Goal: Task Accomplishment & Management: Manage account settings

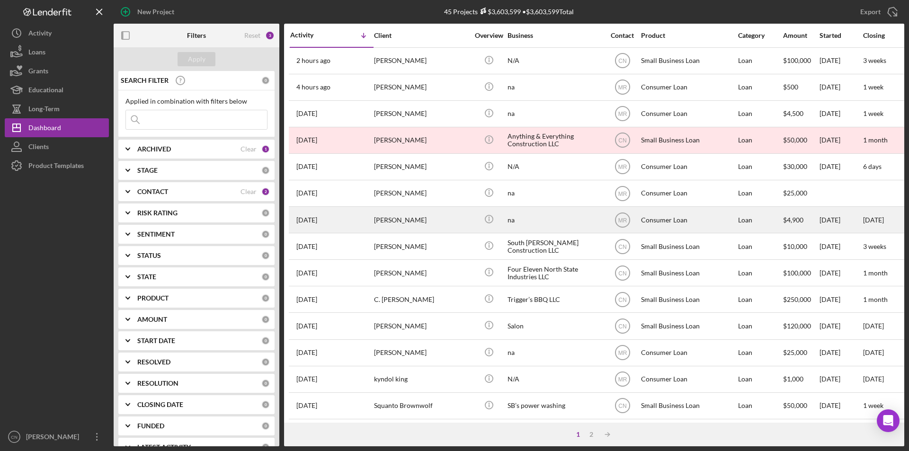
scroll to position [237, 0]
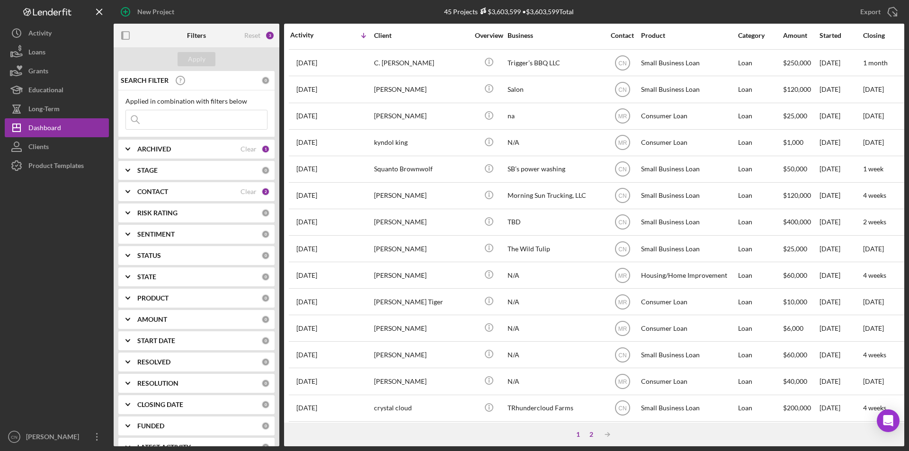
click at [592, 435] on div "2" at bounding box center [591, 435] width 13 height 8
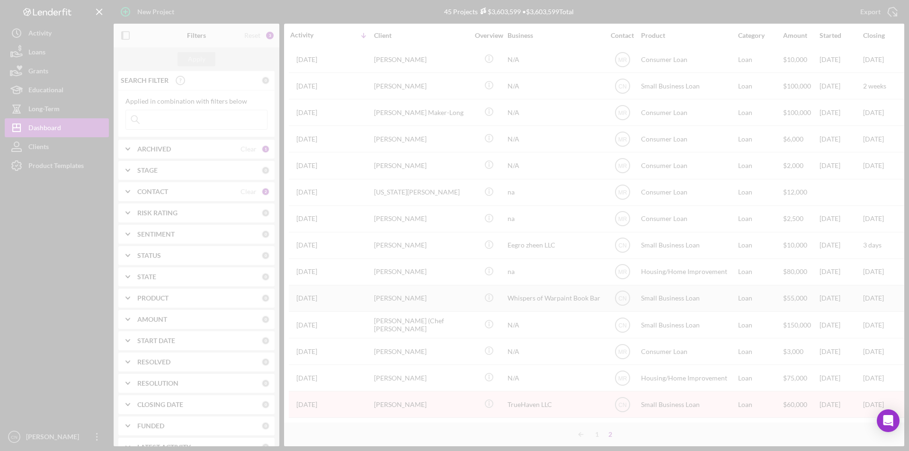
scroll to position [168, 0]
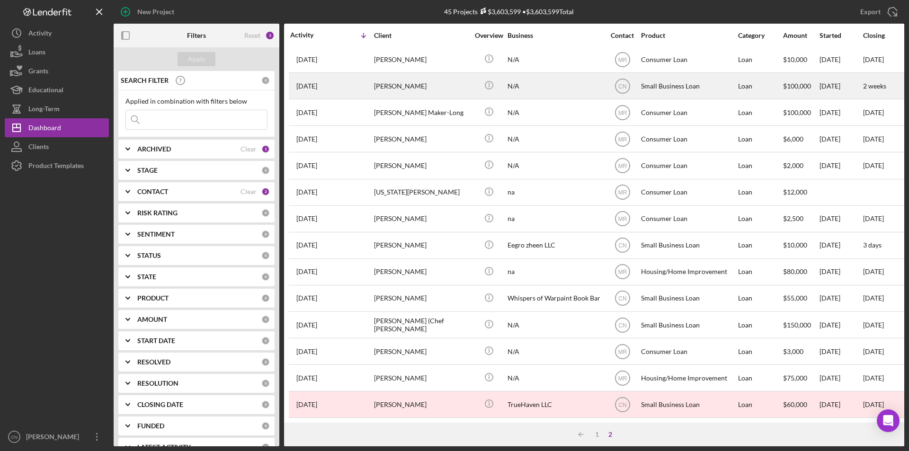
click at [384, 79] on div "Chelsea Dailey" at bounding box center [421, 85] width 95 height 25
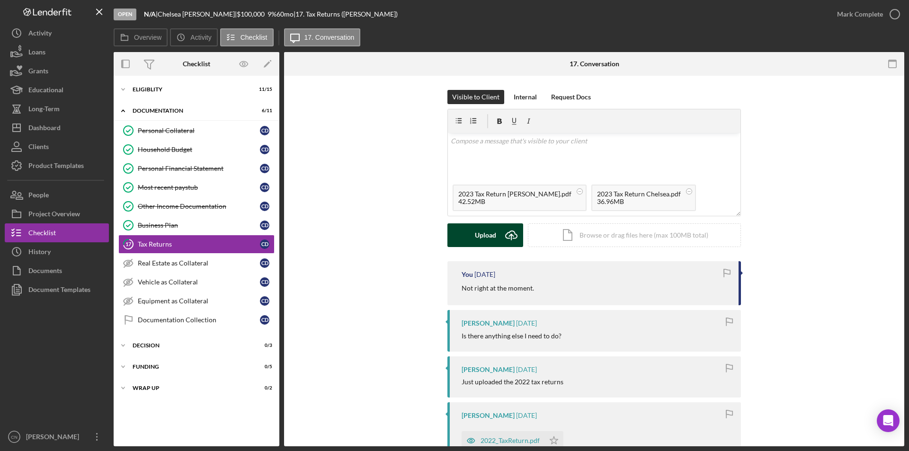
click at [500, 238] on icon "Icon/Upload" at bounding box center [512, 236] width 24 height 24
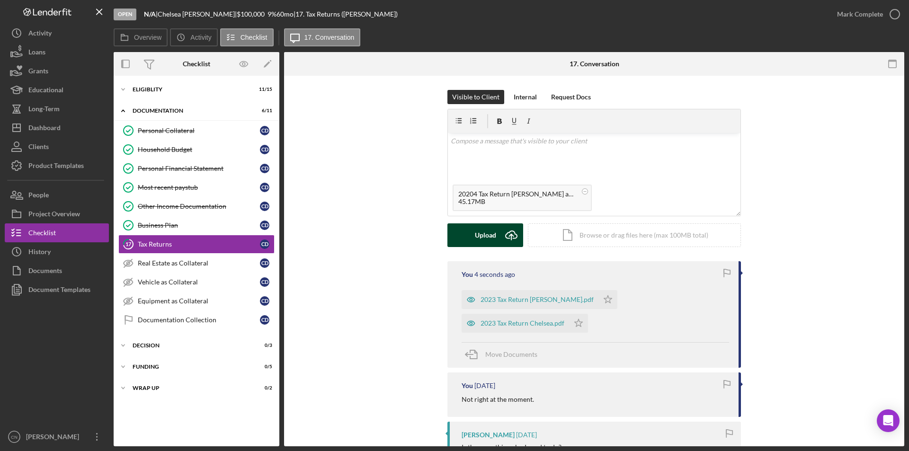
click at [482, 235] on div "Upload" at bounding box center [485, 236] width 21 height 24
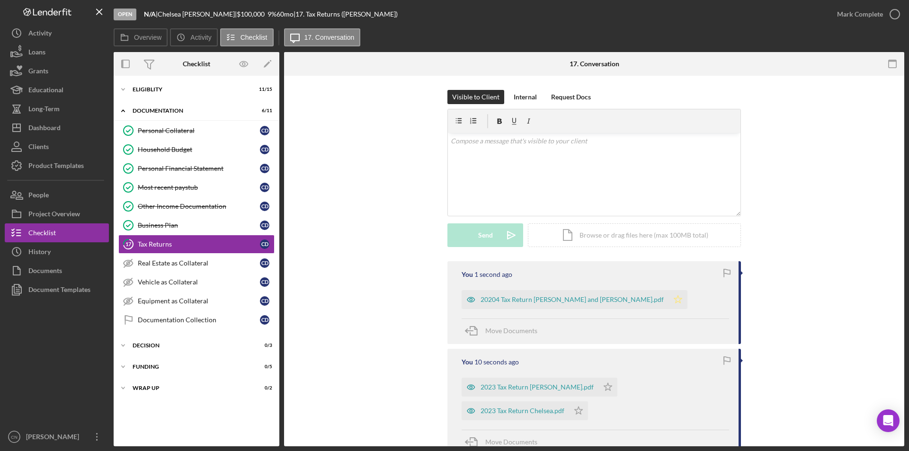
click at [669, 295] on icon "Icon/Star" at bounding box center [678, 299] width 19 height 19
click at [599, 388] on icon "Icon/Star" at bounding box center [608, 387] width 19 height 19
click at [577, 410] on icon "Icon/Star" at bounding box center [578, 411] width 19 height 19
click at [893, 12] on icon "button" at bounding box center [895, 14] width 24 height 24
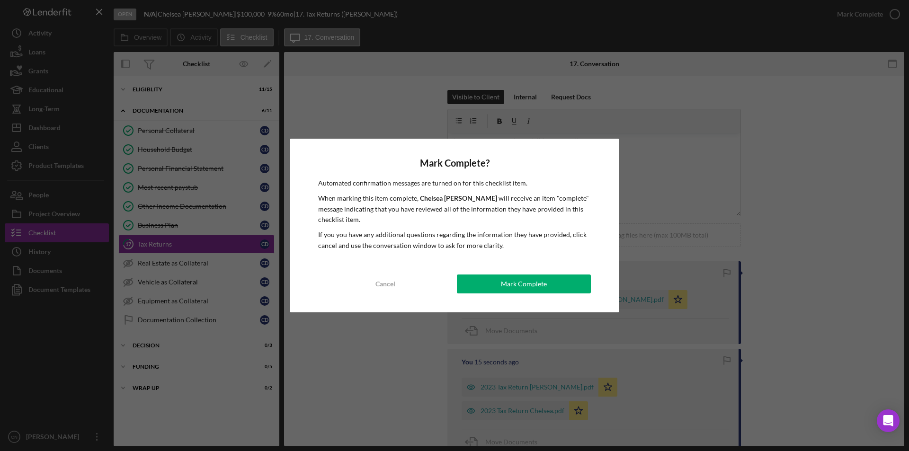
drag, startPoint x: 515, startPoint y: 287, endPoint x: 466, endPoint y: 274, distance: 51.3
click at [515, 287] on div "Mark Complete" at bounding box center [524, 284] width 46 height 19
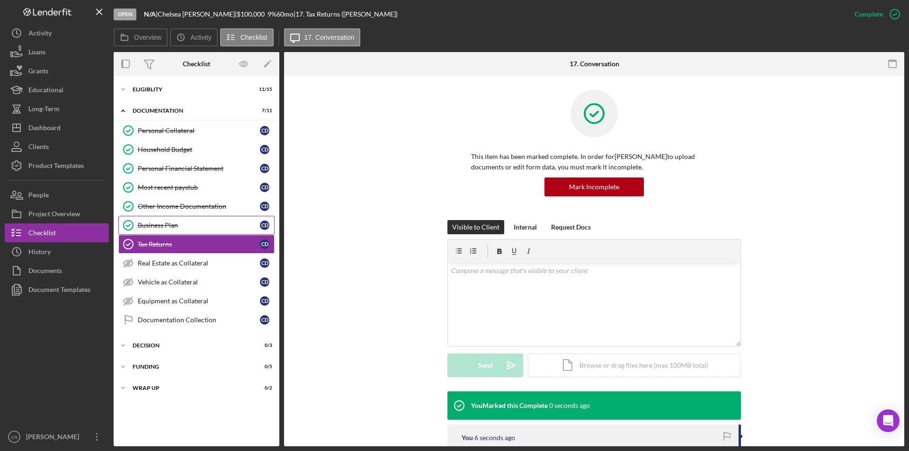
click at [153, 227] on div "Business Plan" at bounding box center [199, 226] width 122 height 8
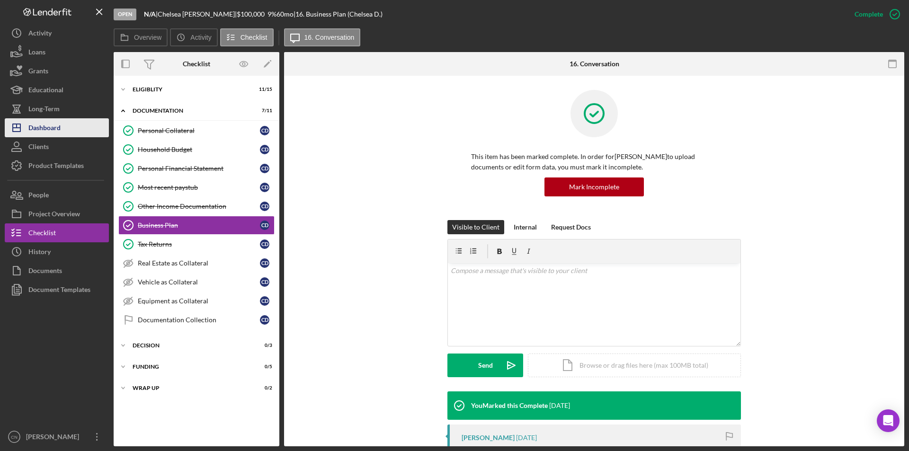
click at [50, 134] on div "Dashboard" at bounding box center [44, 128] width 32 height 21
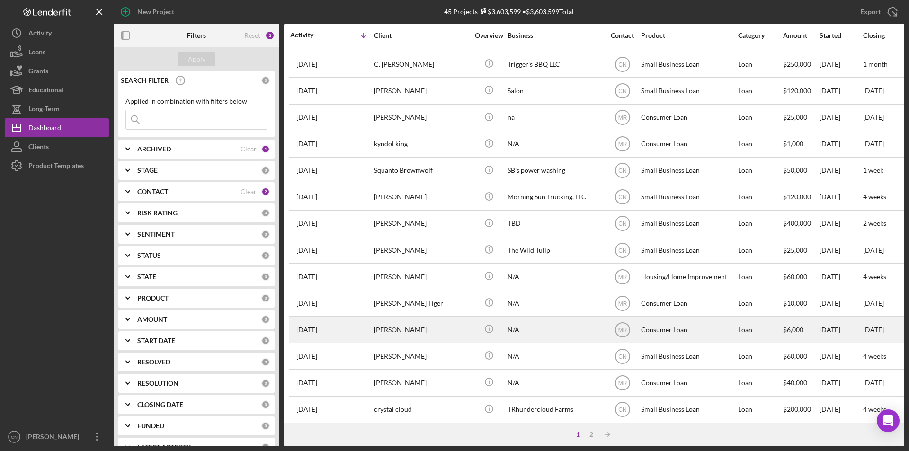
scroll to position [301, 0]
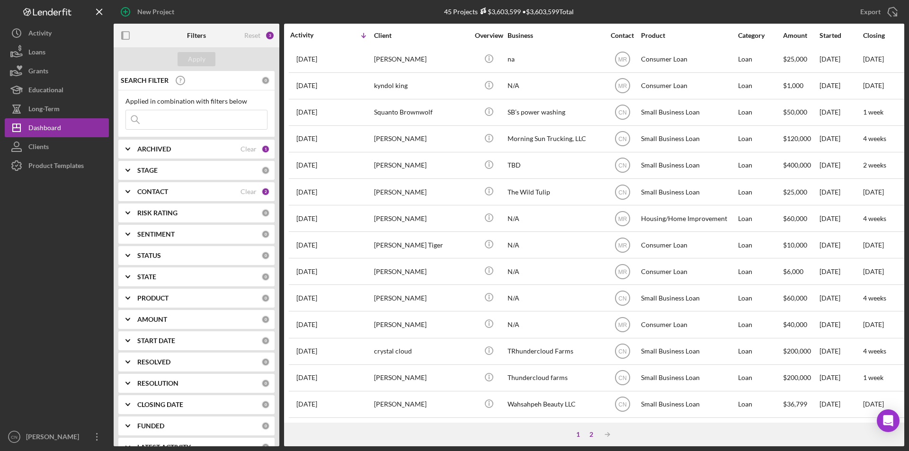
click at [592, 434] on div "2" at bounding box center [591, 435] width 13 height 8
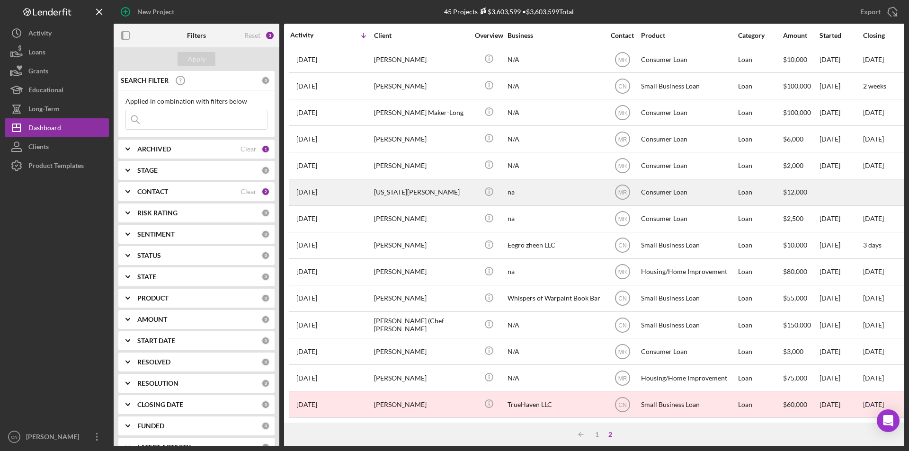
scroll to position [168, 0]
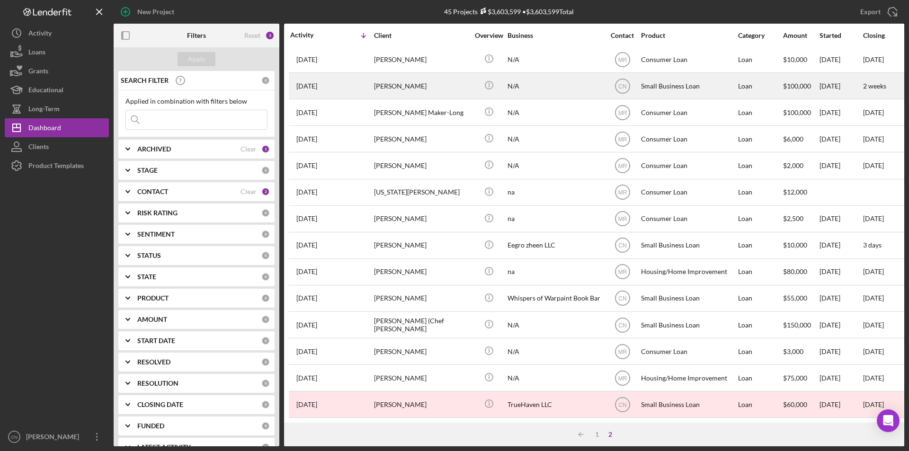
click at [385, 75] on div "Chelsea Dailey" at bounding box center [421, 85] width 95 height 25
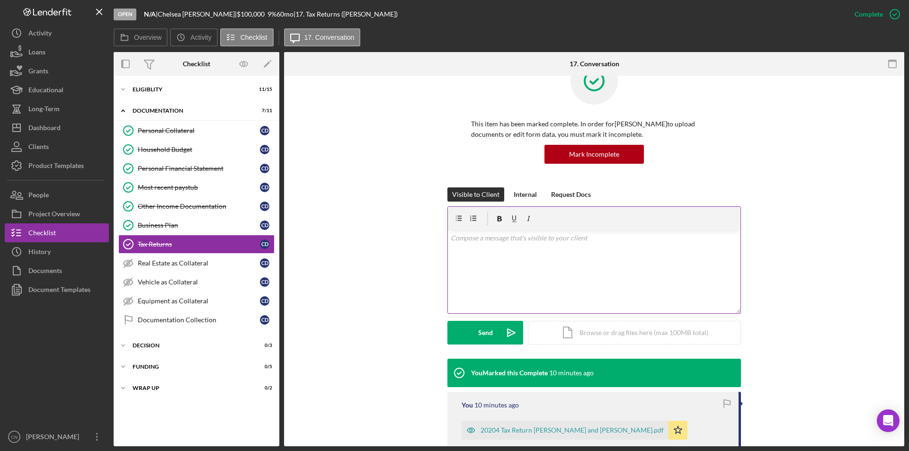
scroll to position [189, 0]
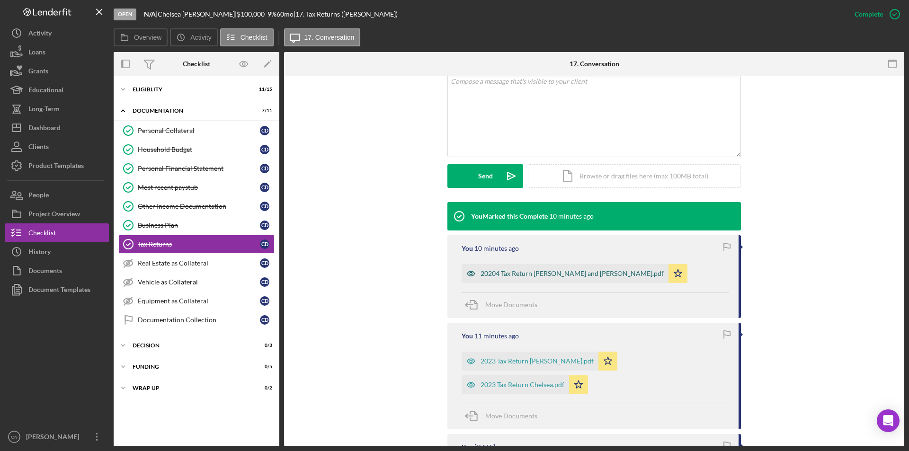
drag, startPoint x: 513, startPoint y: 269, endPoint x: 476, endPoint y: 274, distance: 36.8
click at [476, 274] on icon "button" at bounding box center [471, 273] width 19 height 19
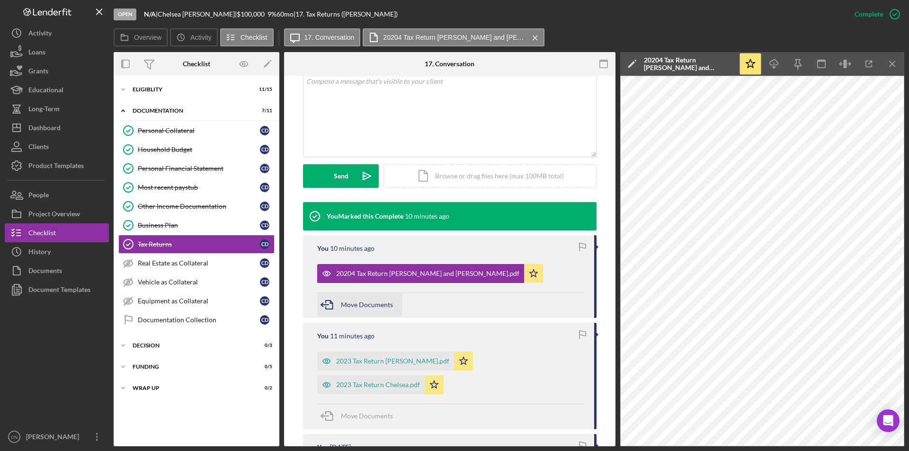
click at [330, 306] on icon "button" at bounding box center [329, 305] width 24 height 24
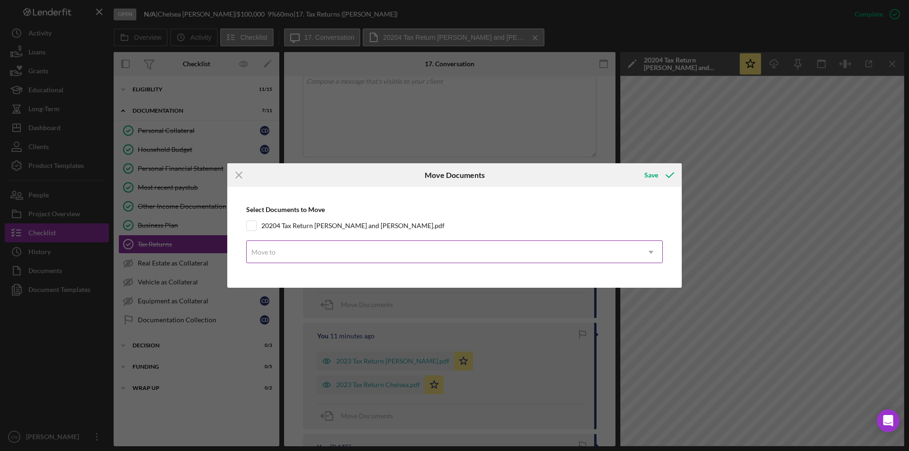
click at [282, 263] on div "Move to" at bounding box center [443, 253] width 393 height 22
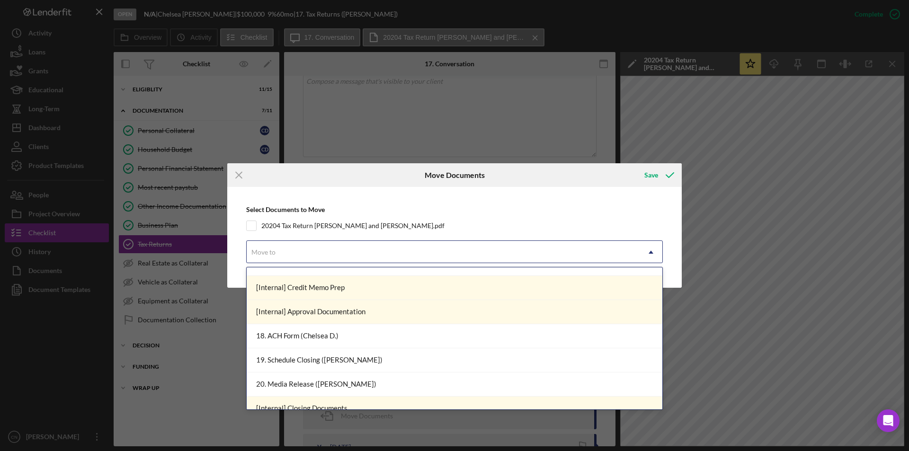
scroll to position [438, 0]
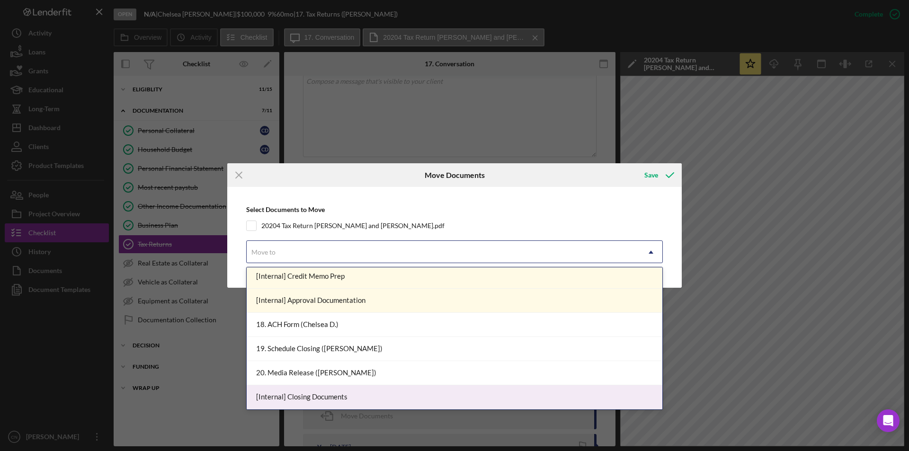
click at [327, 398] on div "[Internal] Closing Documents" at bounding box center [455, 397] width 416 height 24
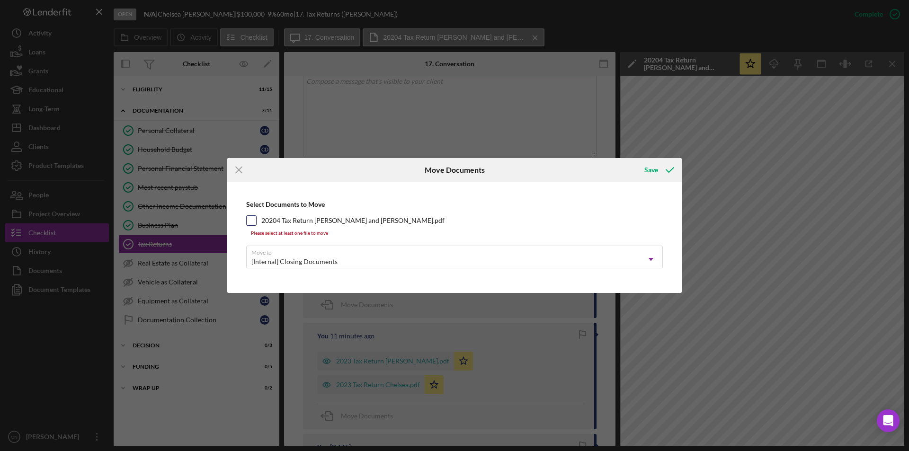
click at [258, 222] on div "20204 Tax Return Lefler and Garrett.pdf" at bounding box center [454, 220] width 417 height 10
click at [254, 219] on input "20204 Tax Return Lefler and Garrett.pdf" at bounding box center [251, 220] width 9 height 9
checkbox input "true"
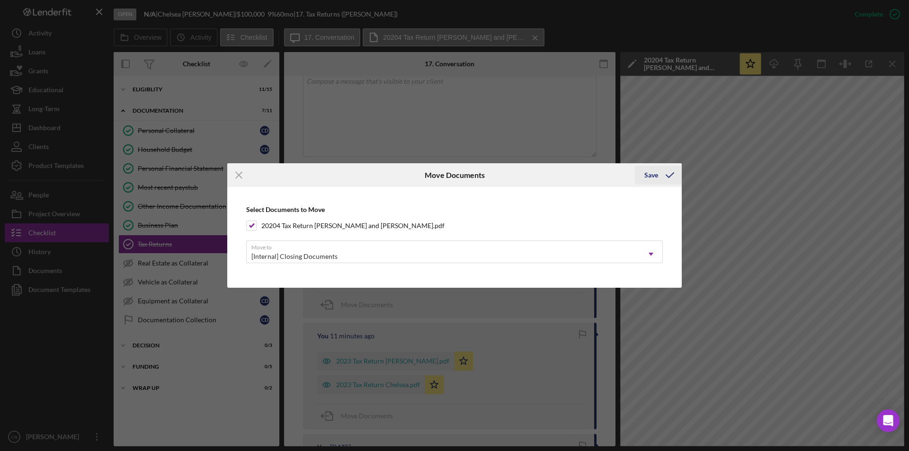
click at [671, 172] on icon "submit" at bounding box center [670, 175] width 24 height 24
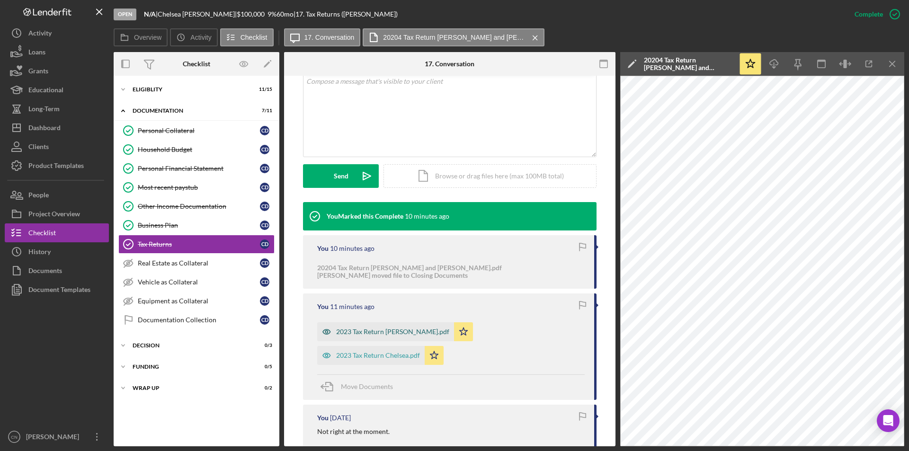
click at [400, 330] on div "2023 Tax Return Chrisopher.pdf" at bounding box center [392, 332] width 113 height 8
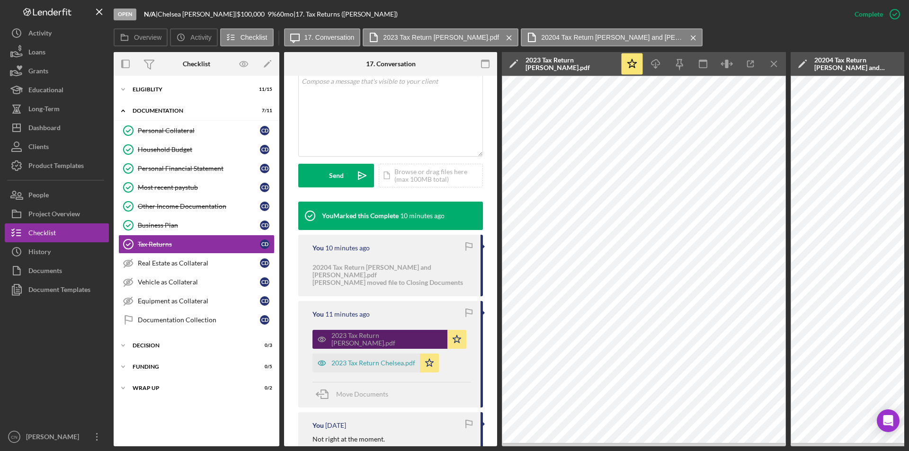
click at [323, 333] on icon "button" at bounding box center [322, 339] width 19 height 19
drag, startPoint x: 323, startPoint y: 332, endPoint x: 330, endPoint y: 332, distance: 6.7
click at [327, 332] on icon "button" at bounding box center [322, 339] width 19 height 19
click at [338, 390] on span "Move Documents" at bounding box center [362, 394] width 52 height 8
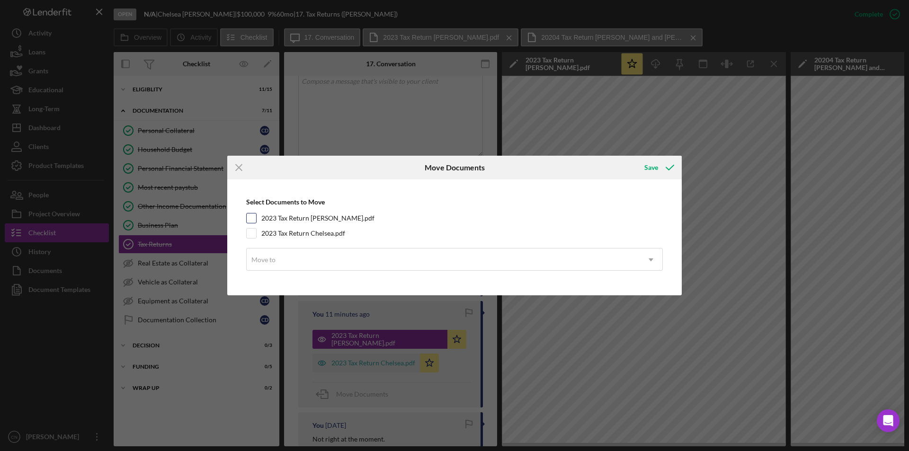
click at [255, 216] on input "2023 Tax Return Chrisopher.pdf" at bounding box center [251, 218] width 9 height 9
checkbox input "true"
click at [254, 234] on input "2023 Tax Return Chelsea.pdf" at bounding box center [251, 233] width 9 height 9
checkbox input "true"
click at [306, 255] on div "Move to" at bounding box center [443, 260] width 393 height 22
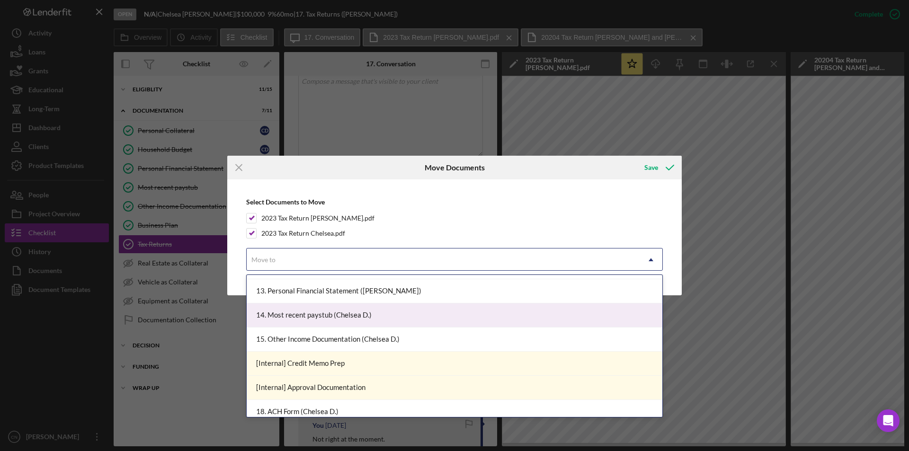
scroll to position [438, 0]
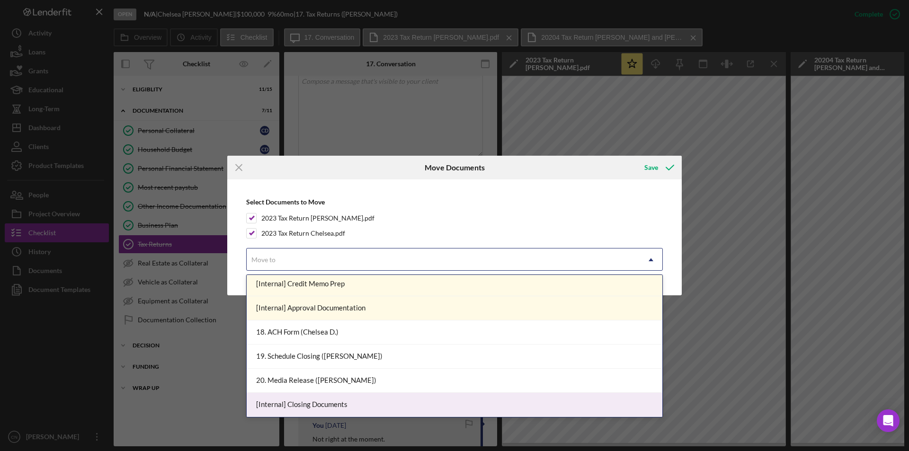
click at [303, 407] on div "[Internal] Closing Documents" at bounding box center [455, 405] width 416 height 24
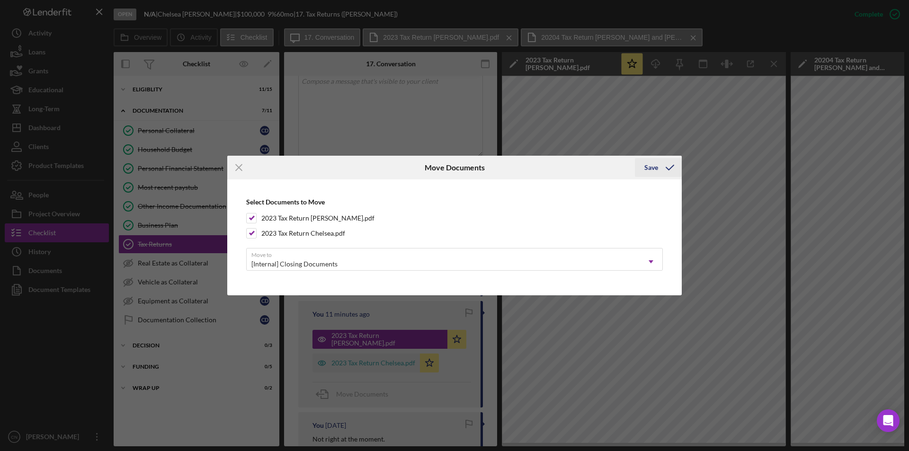
click at [648, 169] on div "Save" at bounding box center [652, 167] width 14 height 19
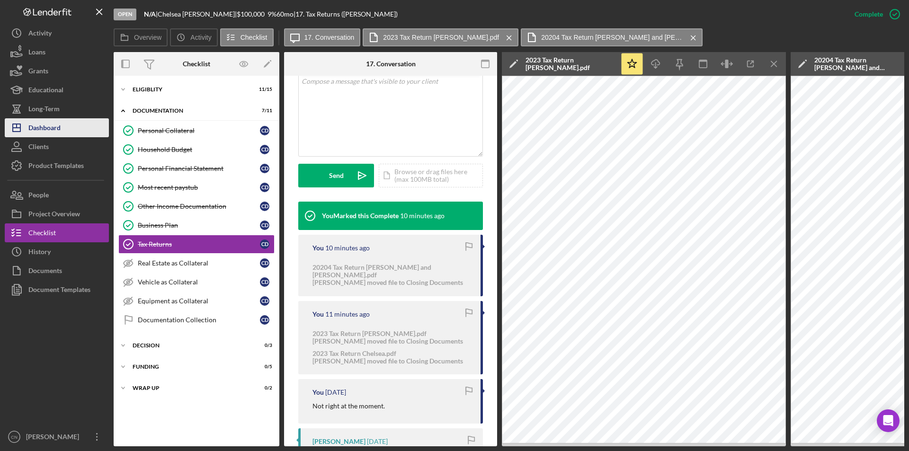
drag, startPoint x: 50, startPoint y: 130, endPoint x: 57, endPoint y: 126, distance: 7.8
click at [50, 130] on div "Dashboard" at bounding box center [44, 128] width 32 height 21
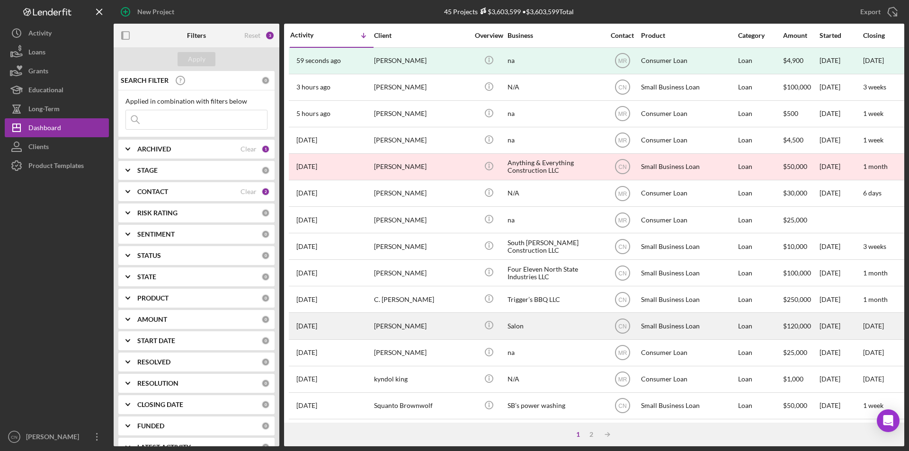
click at [392, 320] on div "[PERSON_NAME]" at bounding box center [421, 326] width 95 height 25
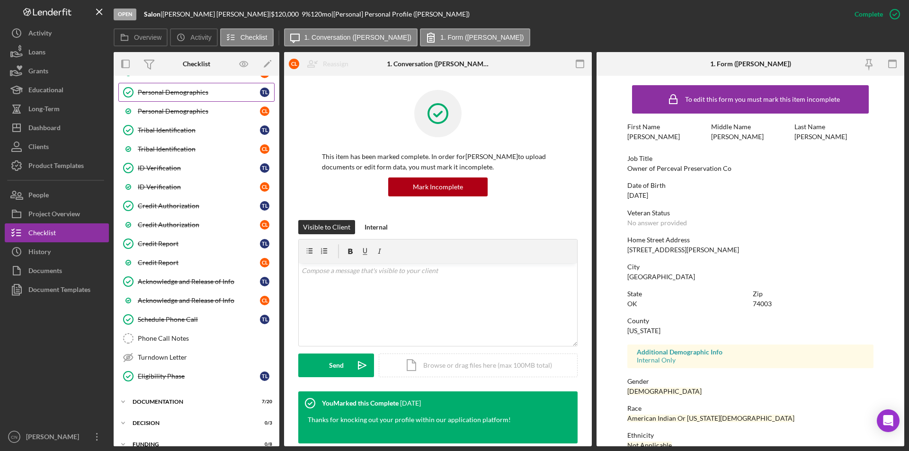
scroll to position [224, 0]
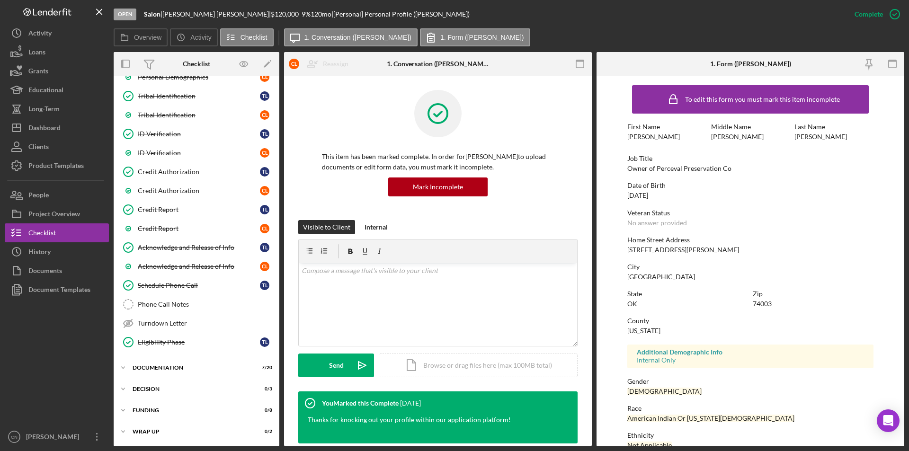
click at [173, 358] on div "T L C L Icon/Expander Eligiblity 21 / 24 Timesheet - Submit Hours Timesheet - S…" at bounding box center [197, 149] width 166 height 585
click at [174, 366] on div "Documentation" at bounding box center [200, 368] width 135 height 6
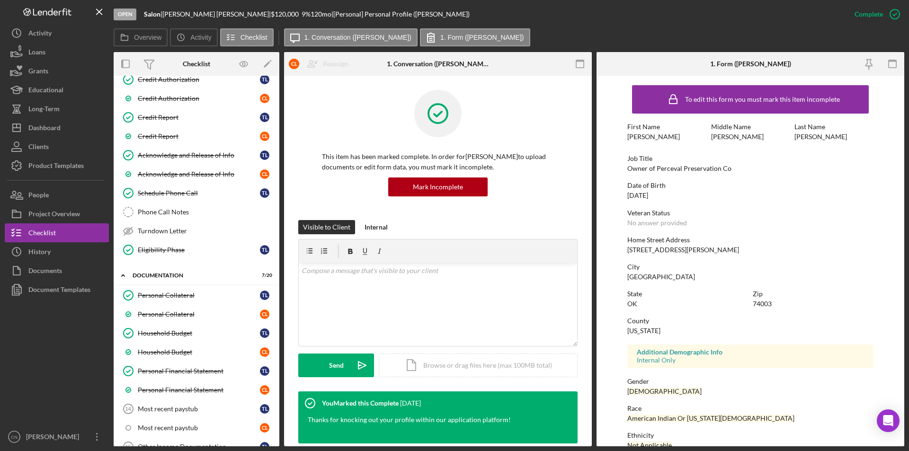
scroll to position [460, 0]
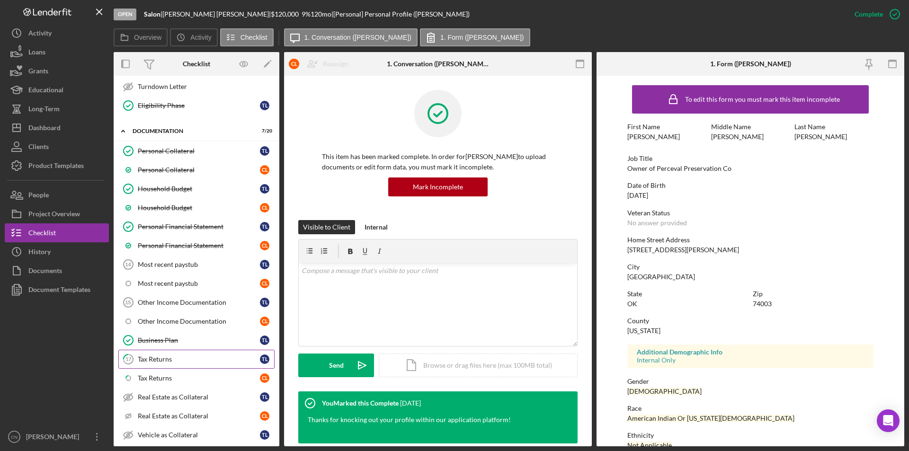
click at [170, 354] on link "17 Tax Returns T L" at bounding box center [196, 359] width 156 height 19
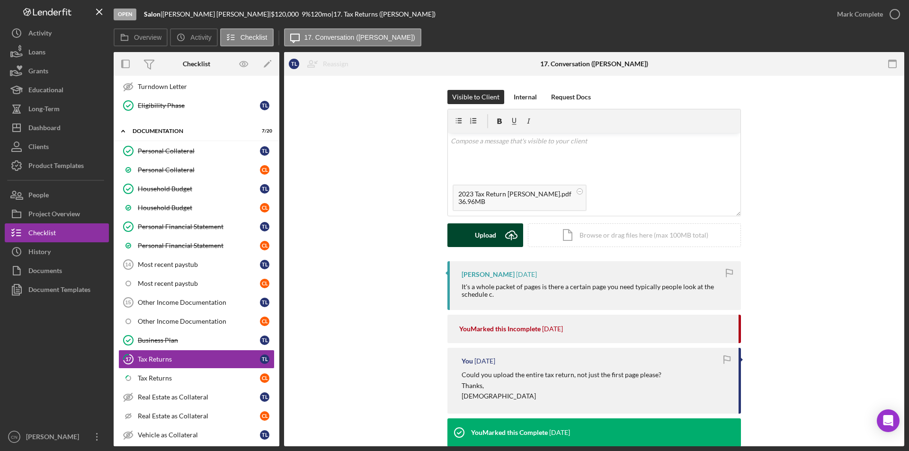
click at [476, 238] on div "Upload" at bounding box center [485, 236] width 21 height 24
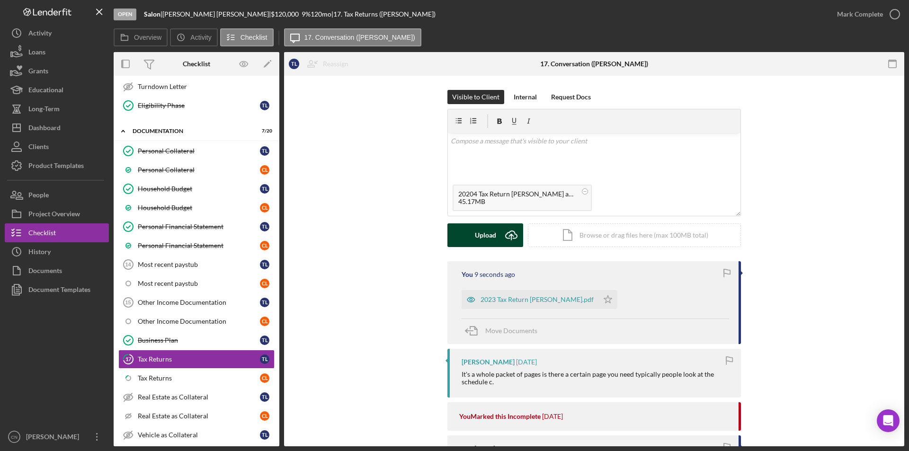
click at [503, 239] on icon "Icon/Upload" at bounding box center [512, 236] width 24 height 24
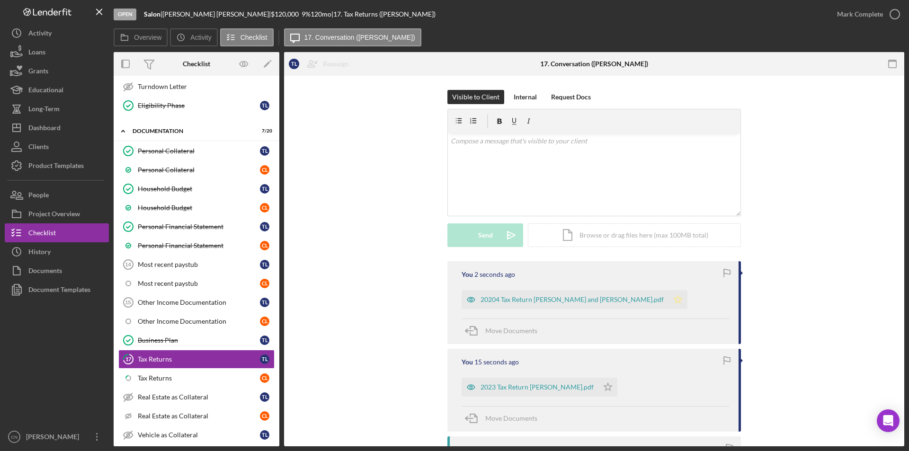
click at [669, 301] on icon "Icon/Star" at bounding box center [678, 299] width 19 height 19
click at [599, 389] on icon "Icon/Star" at bounding box center [608, 387] width 19 height 19
click at [895, 13] on icon "button" at bounding box center [895, 14] width 24 height 24
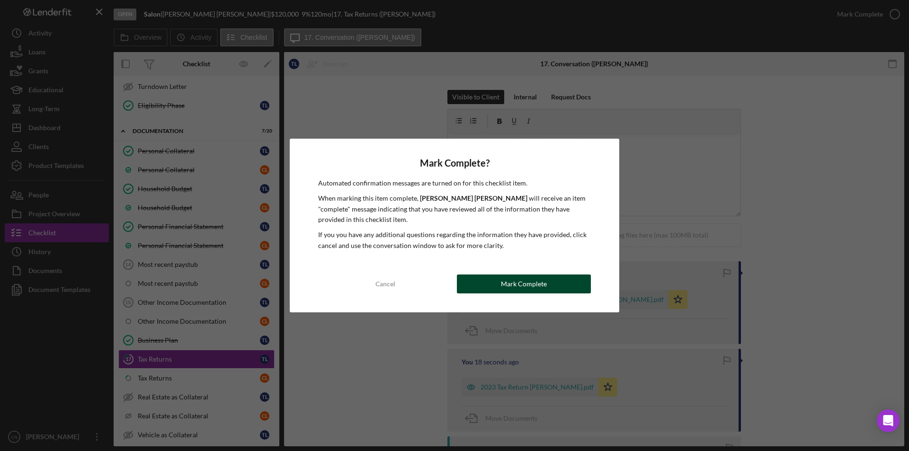
click at [499, 281] on button "Mark Complete" at bounding box center [524, 284] width 134 height 19
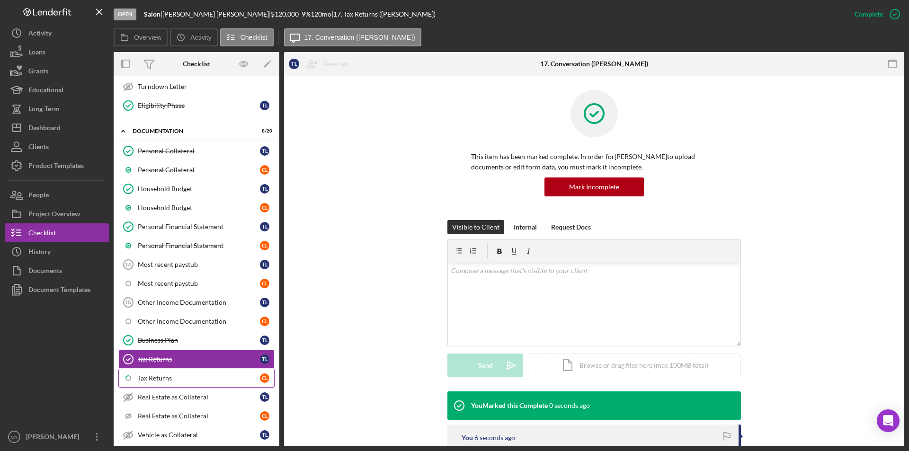
click at [167, 369] on link "Icon/Checklist Item Sub Partial Tax Returns C L" at bounding box center [196, 378] width 156 height 19
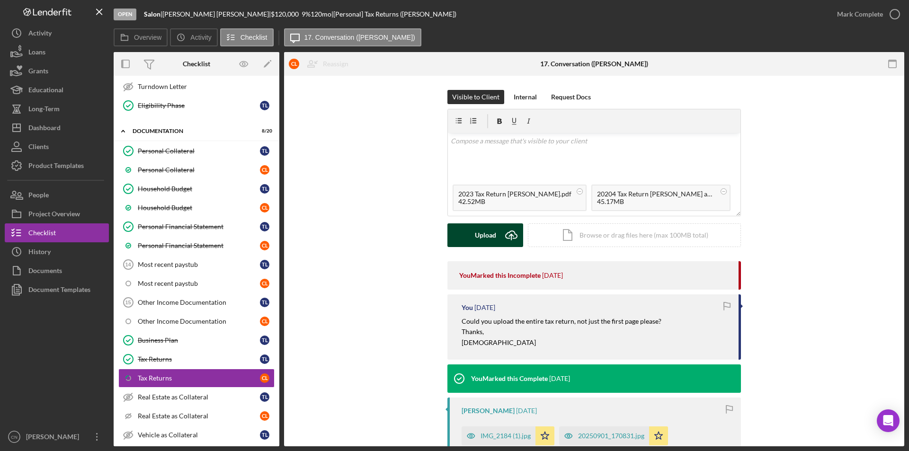
click at [488, 237] on div "Upload" at bounding box center [485, 236] width 21 height 24
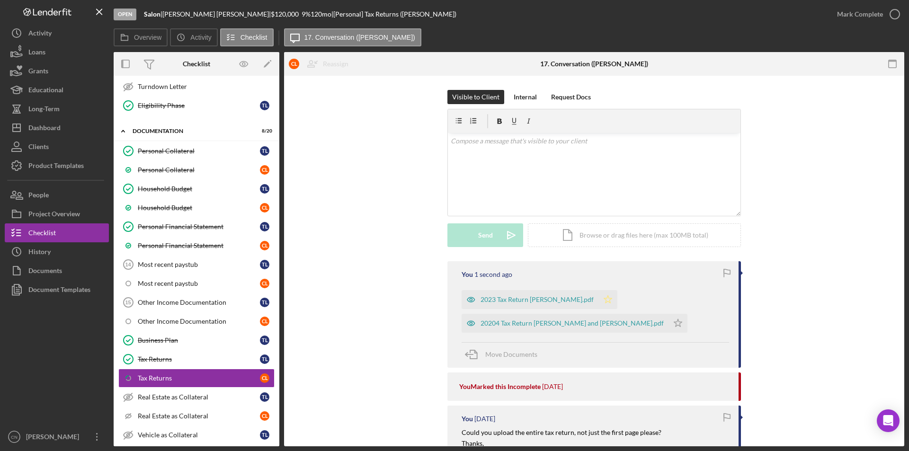
click at [599, 308] on icon "Icon/Star" at bounding box center [608, 299] width 19 height 19
click at [669, 325] on icon "Icon/Star" at bounding box center [678, 323] width 19 height 19
click at [889, 15] on icon "button" at bounding box center [895, 14] width 24 height 24
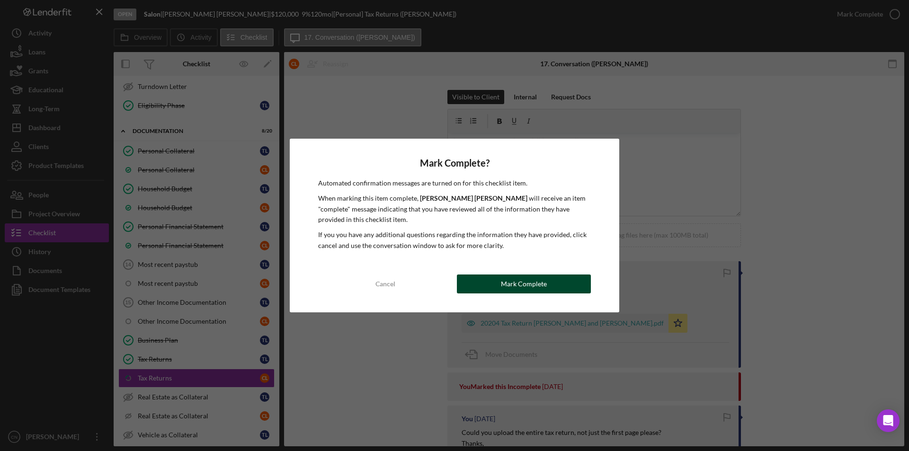
click at [512, 283] on div "Mark Complete" at bounding box center [524, 284] width 46 height 19
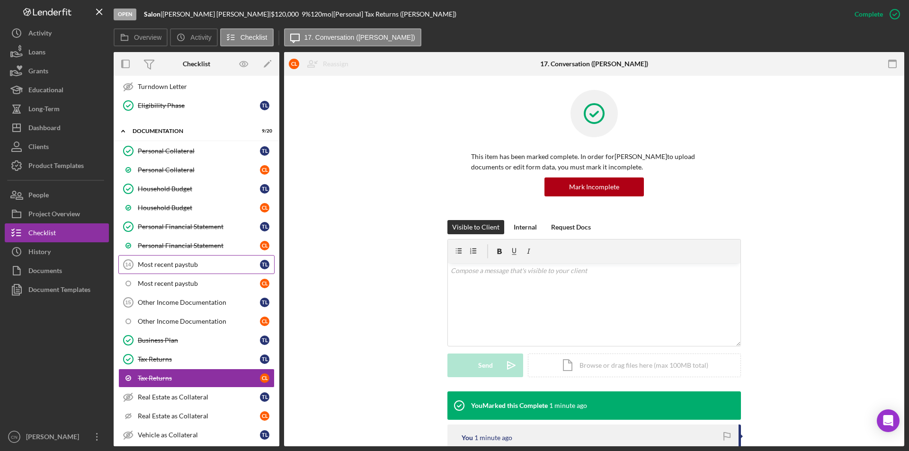
click at [204, 266] on div "Most recent paystub" at bounding box center [199, 265] width 122 height 8
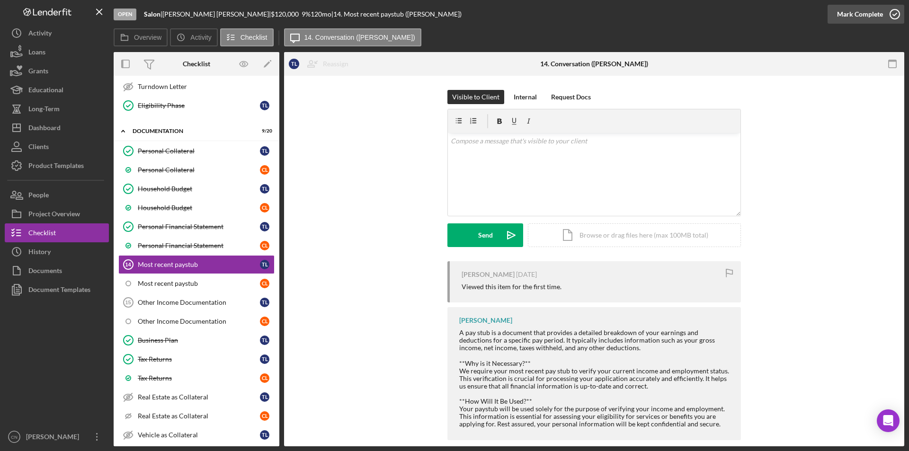
click at [890, 9] on icon "button" at bounding box center [895, 14] width 24 height 24
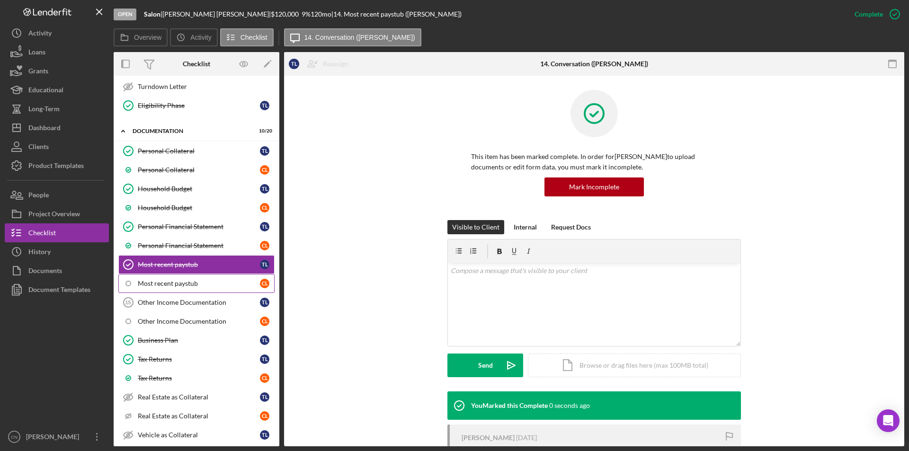
click at [184, 283] on div "Most recent paystub" at bounding box center [199, 284] width 122 height 8
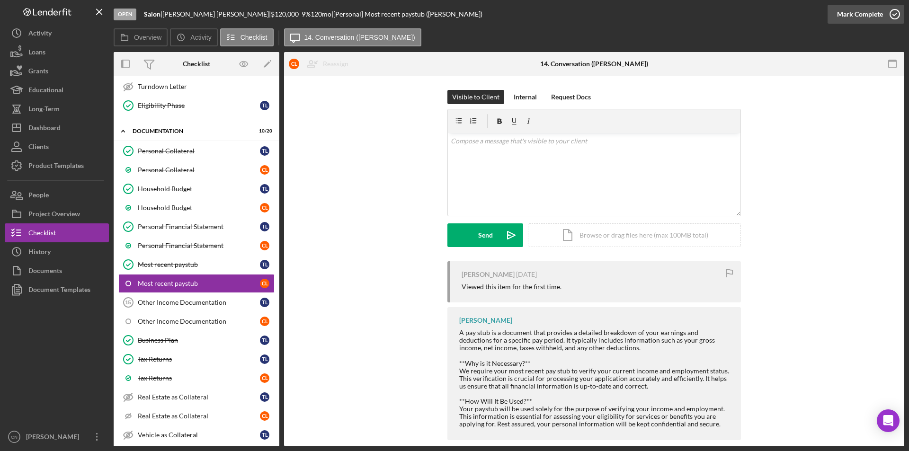
click at [891, 16] on icon "button" at bounding box center [895, 14] width 24 height 24
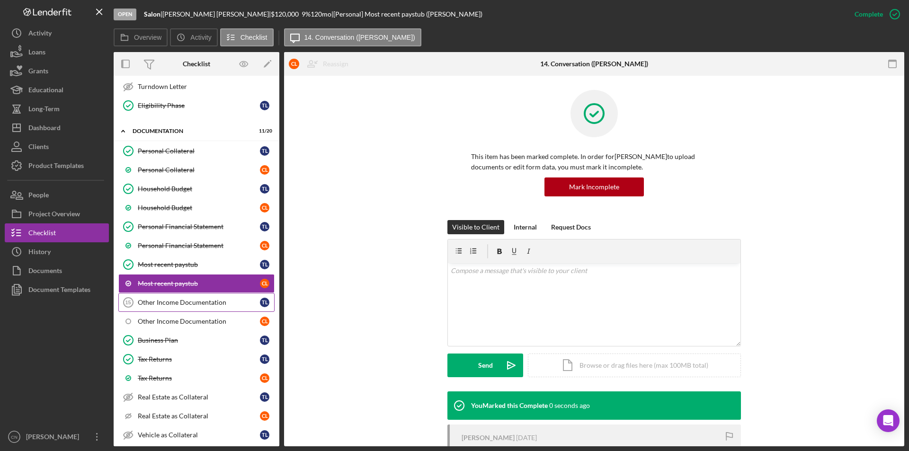
click at [193, 307] on link "Other Income Documentation 15 Other Income Documentation T L" at bounding box center [196, 302] width 156 height 19
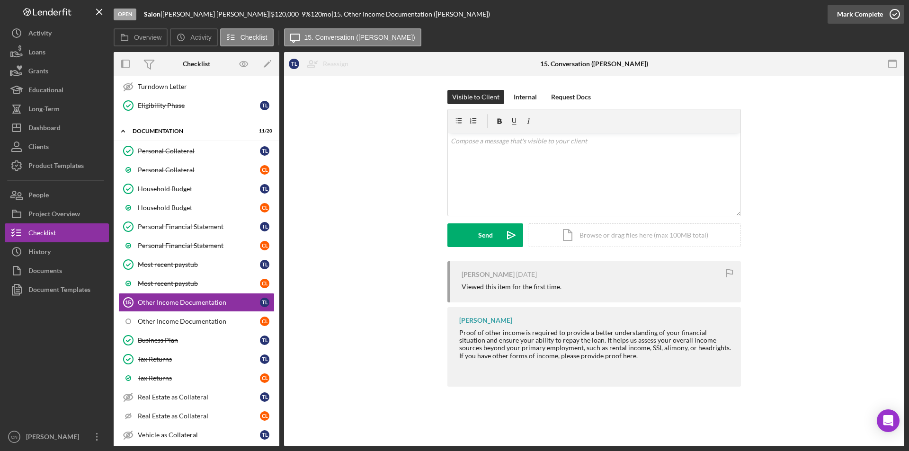
click at [896, 15] on icon "button" at bounding box center [895, 14] width 24 height 24
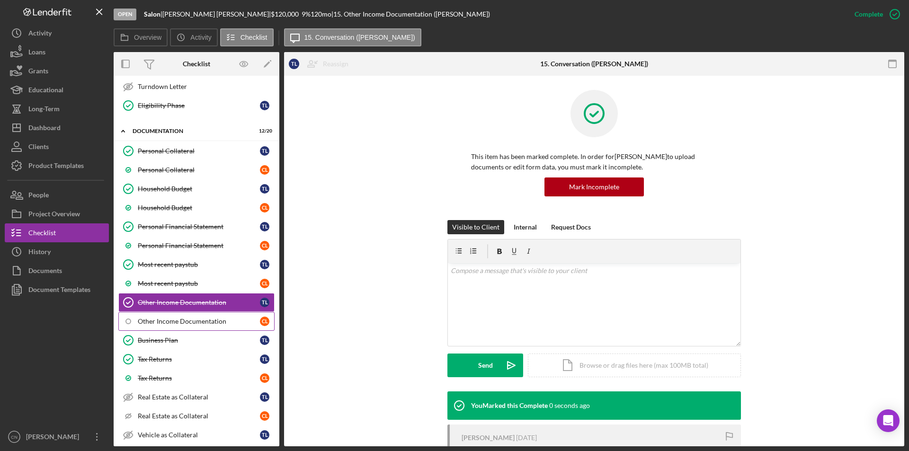
click at [188, 323] on div "Other Income Documentation" at bounding box center [199, 322] width 122 height 8
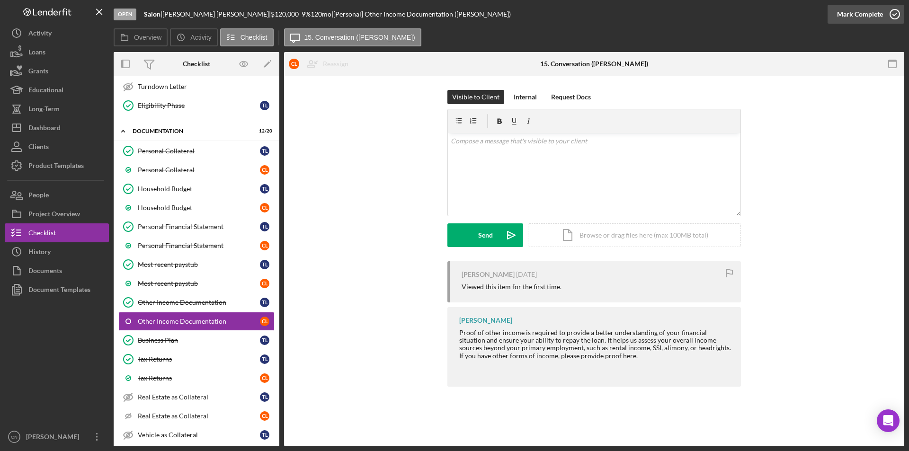
click at [896, 14] on icon "button" at bounding box center [895, 14] width 24 height 24
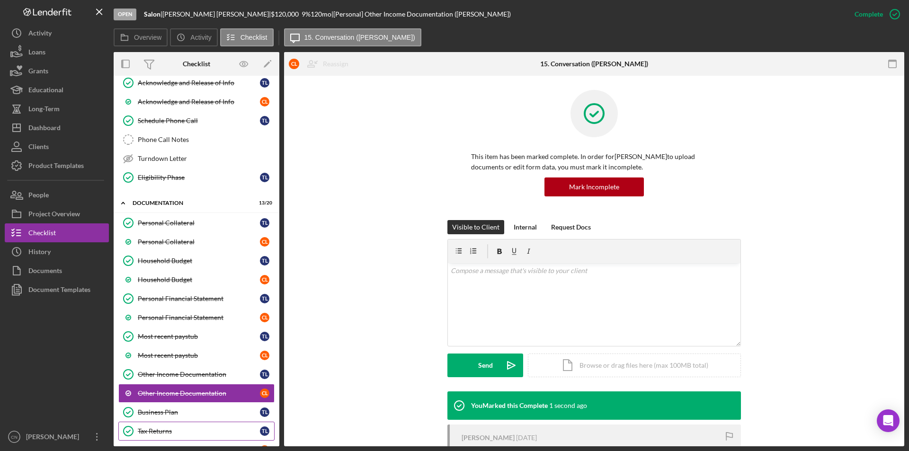
scroll to position [366, 0]
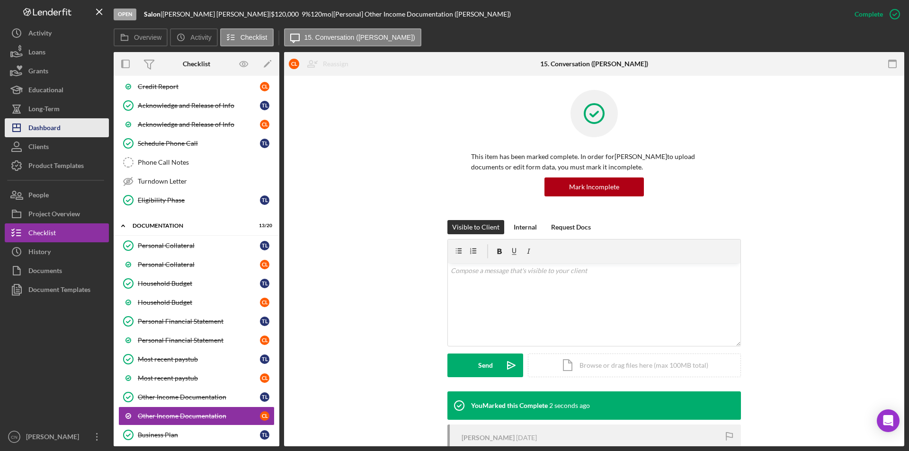
click at [37, 125] on div "Dashboard" at bounding box center [44, 128] width 32 height 21
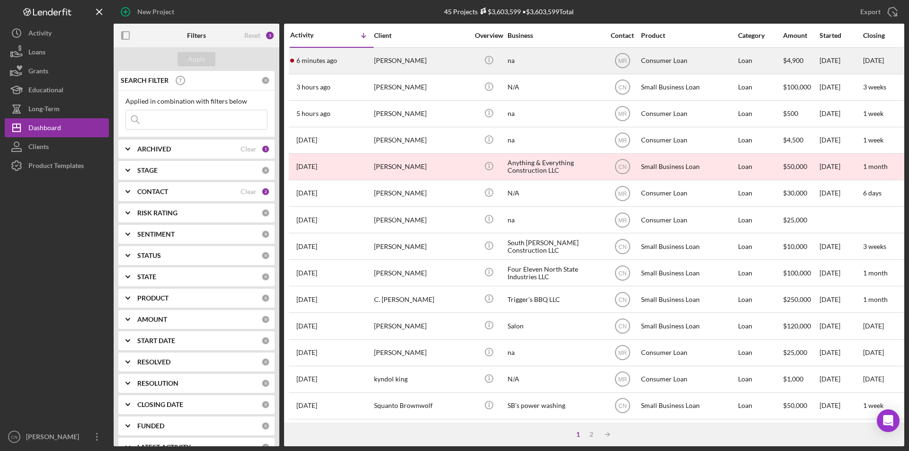
click at [381, 54] on div "[PERSON_NAME]" at bounding box center [421, 60] width 95 height 25
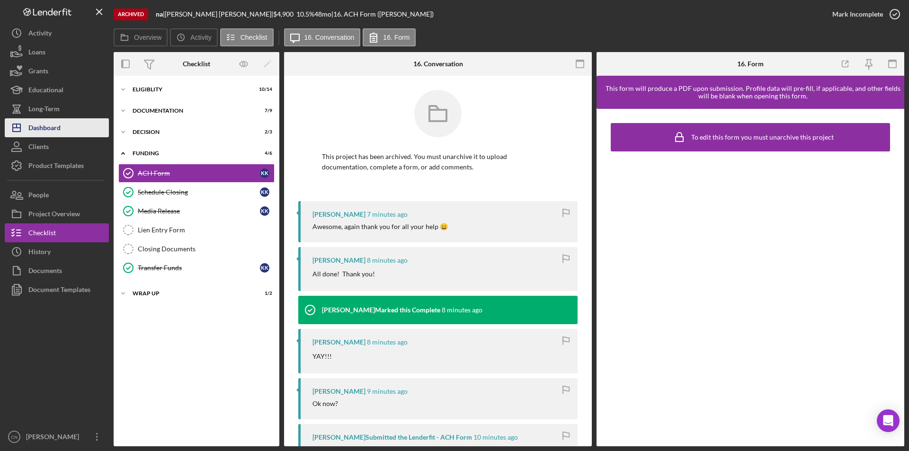
click at [45, 134] on div "Dashboard" at bounding box center [44, 128] width 32 height 21
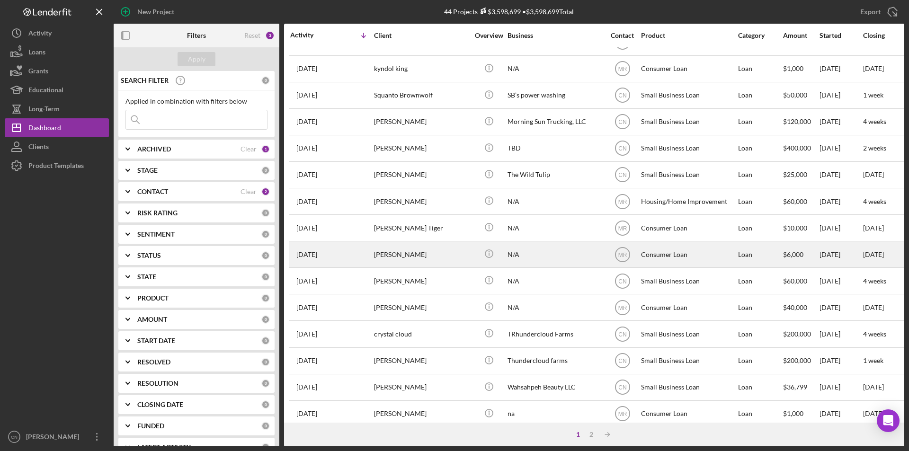
scroll to position [301, 0]
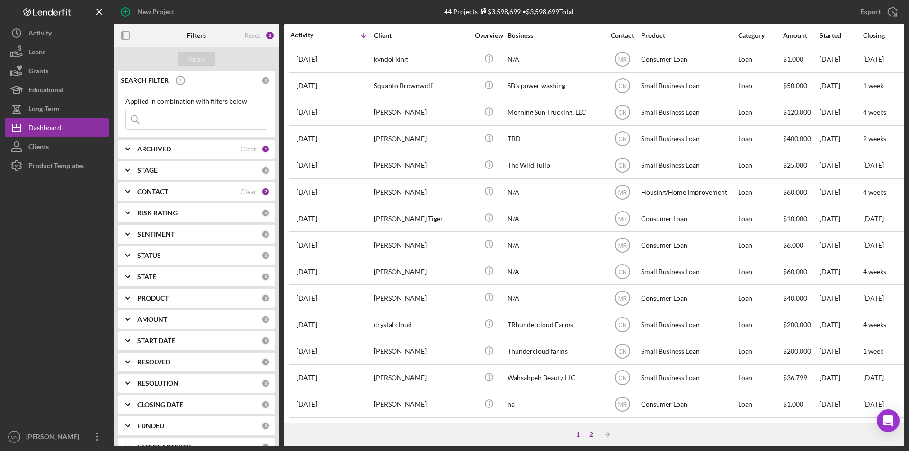
click at [593, 437] on div "2" at bounding box center [591, 435] width 13 height 8
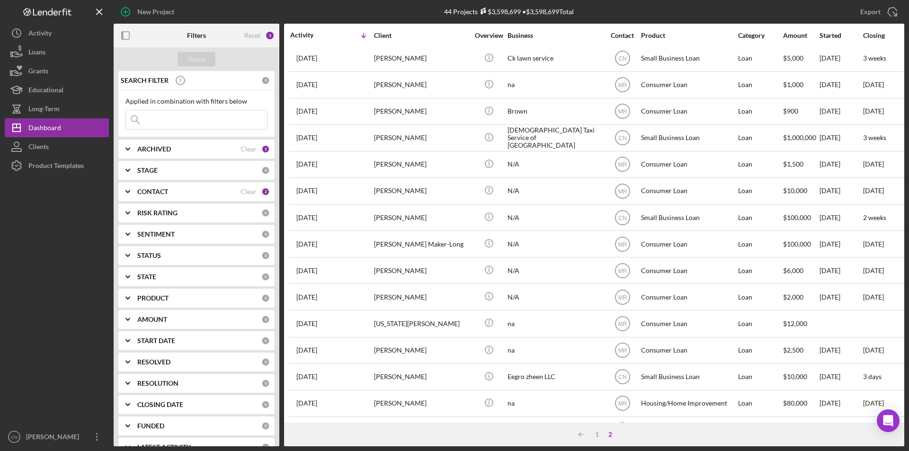
scroll to position [0, 0]
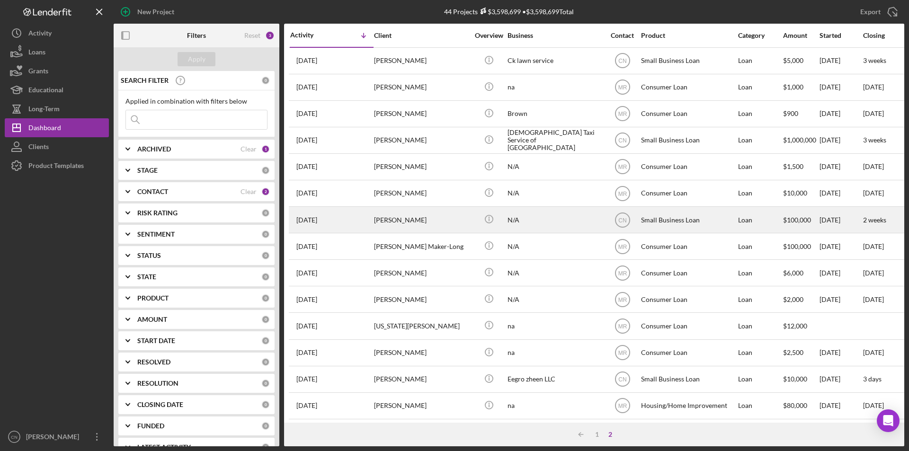
click at [411, 222] on div "Chelsea Dailey" at bounding box center [421, 219] width 95 height 25
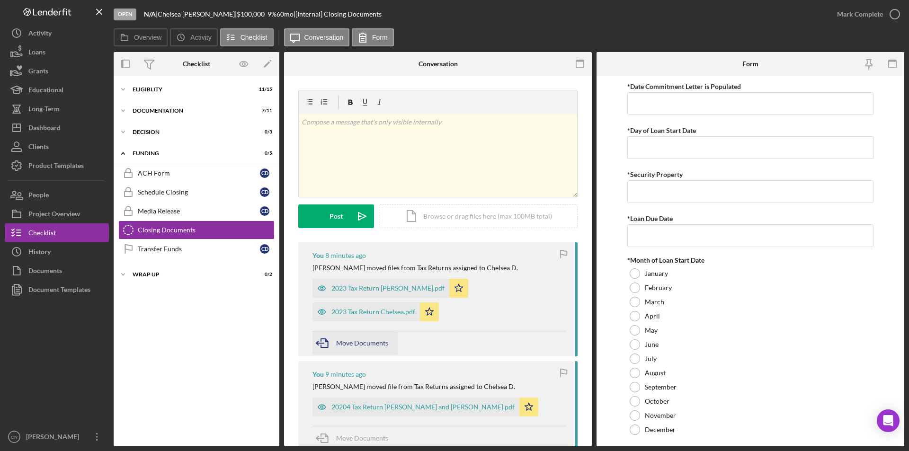
drag, startPoint x: 368, startPoint y: 282, endPoint x: 365, endPoint y: 340, distance: 57.4
click at [365, 340] on span "Move Documents" at bounding box center [362, 343] width 52 height 8
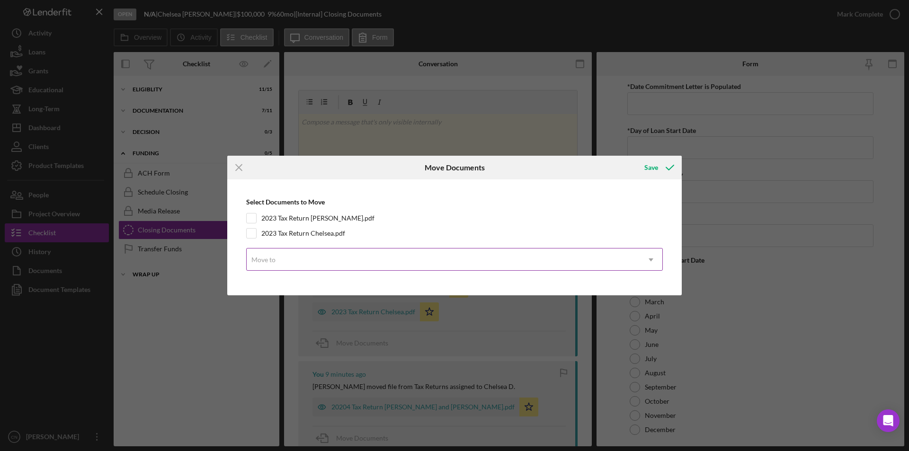
click at [613, 263] on div "Move to" at bounding box center [443, 260] width 393 height 22
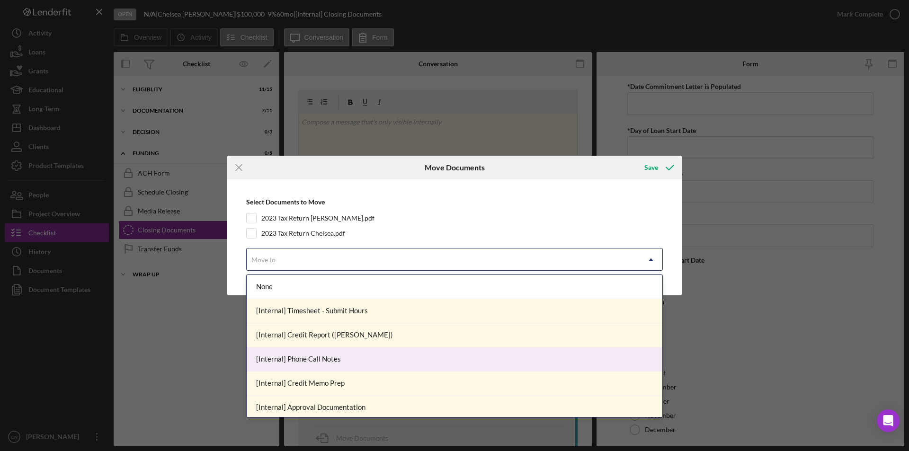
scroll to position [3, 0]
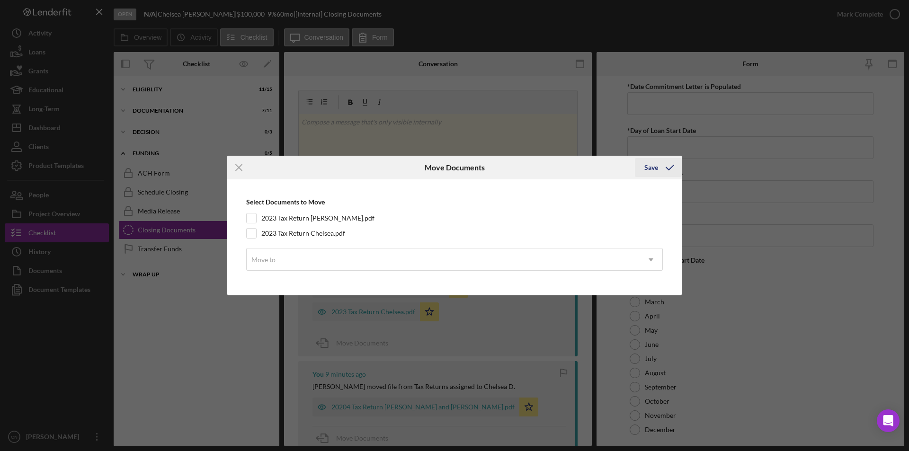
click at [650, 172] on div "Save" at bounding box center [652, 167] width 14 height 19
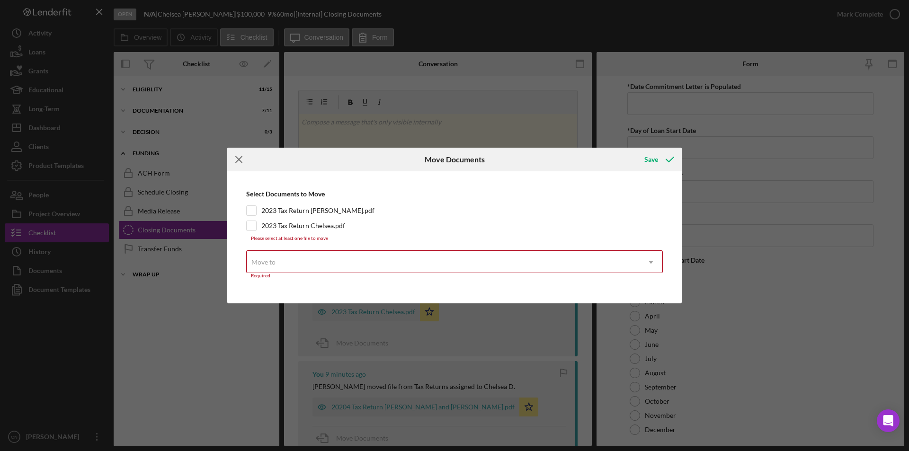
click at [237, 161] on line at bounding box center [239, 160] width 6 height 6
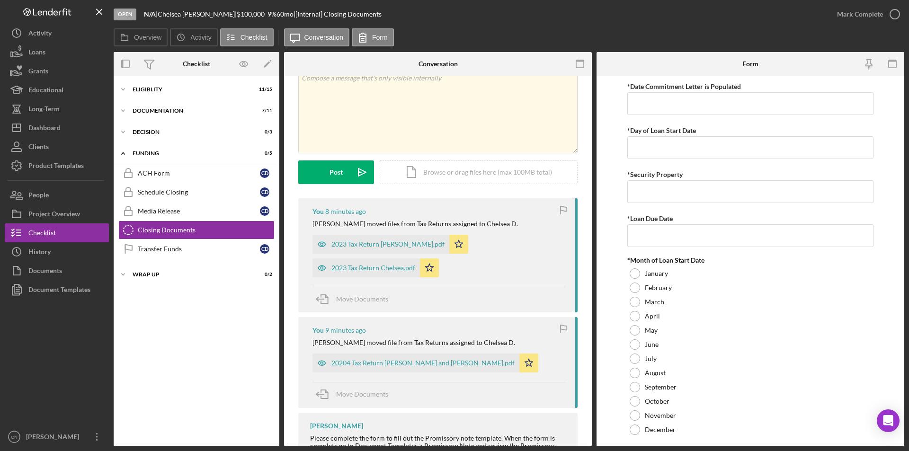
scroll to position [0, 0]
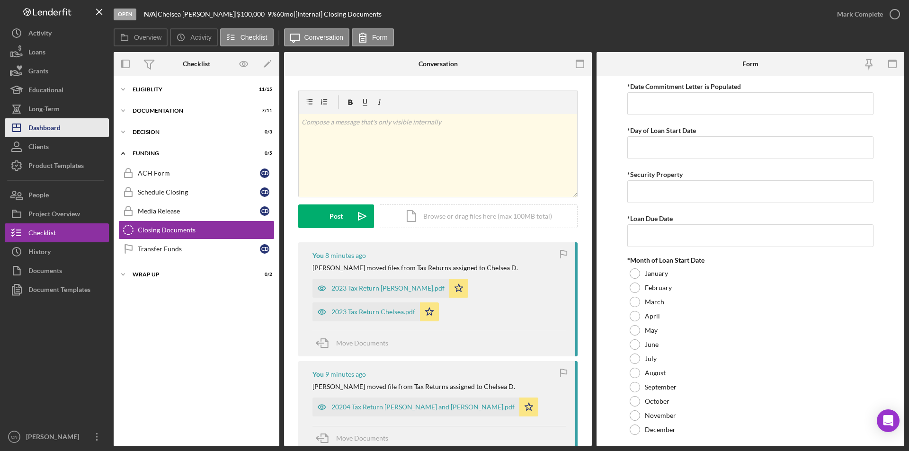
click at [46, 125] on div "Dashboard" at bounding box center [44, 128] width 32 height 21
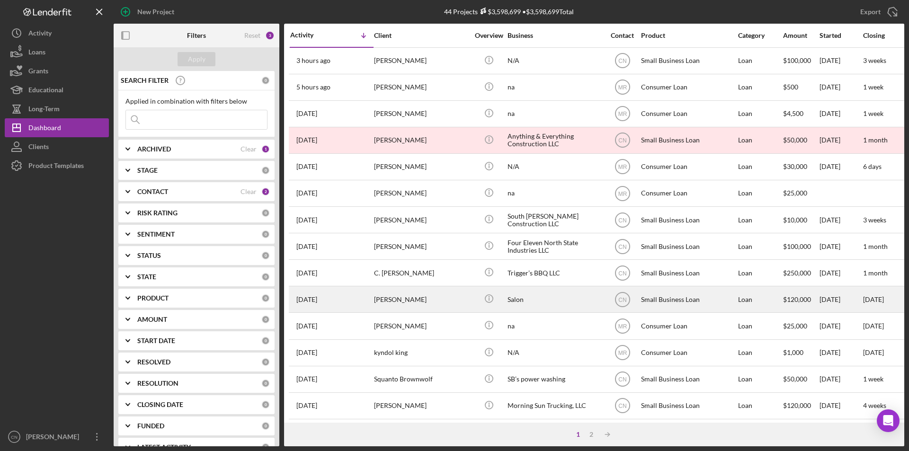
click at [392, 300] on div "[PERSON_NAME]" at bounding box center [421, 299] width 95 height 25
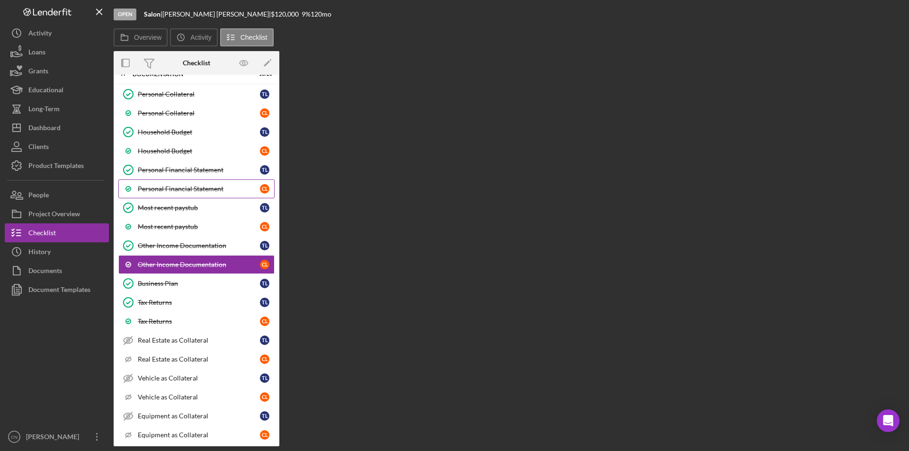
scroll to position [61, 0]
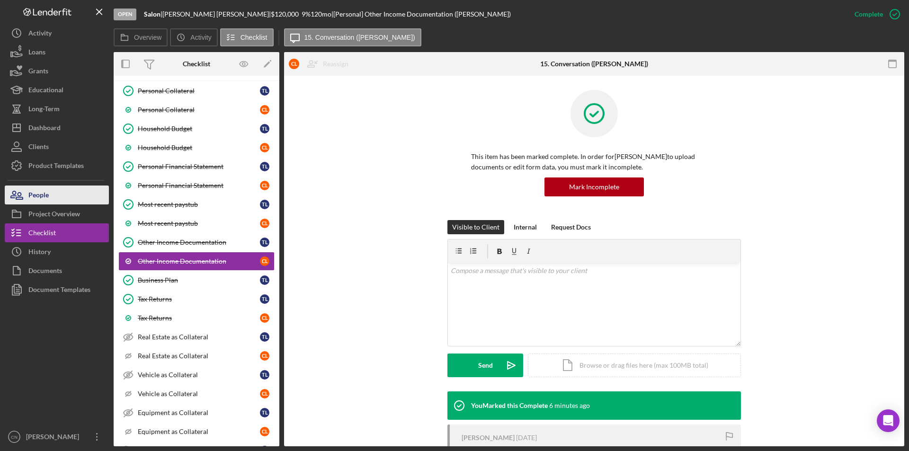
click at [55, 194] on button "People" at bounding box center [57, 195] width 104 height 19
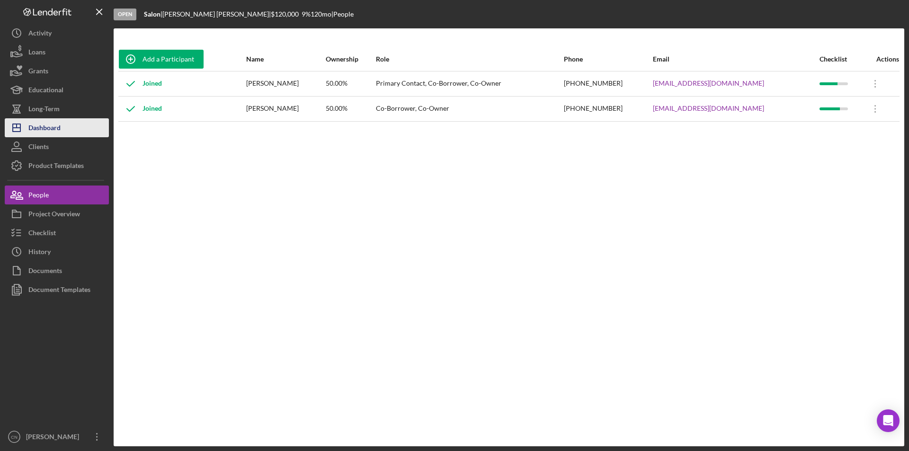
click at [54, 130] on div "Dashboard" at bounding box center [44, 128] width 32 height 21
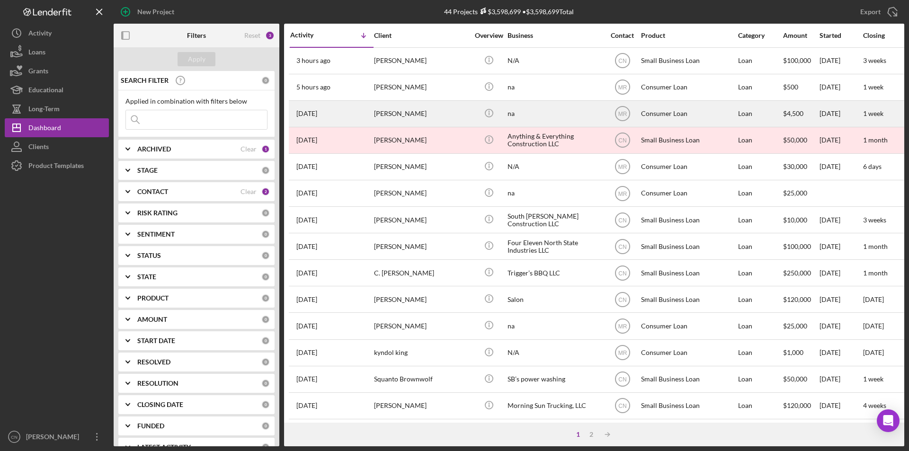
click at [390, 117] on div "[PERSON_NAME]" at bounding box center [421, 113] width 95 height 25
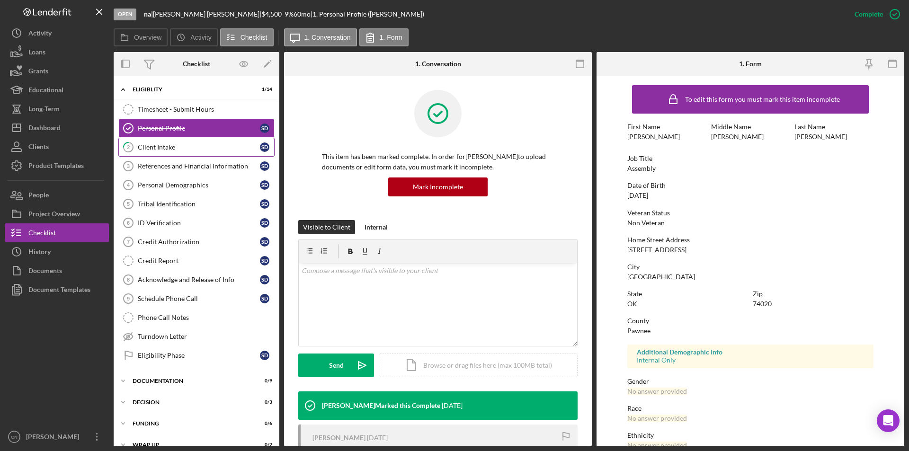
click at [155, 144] on div "Client Intake" at bounding box center [199, 147] width 122 height 8
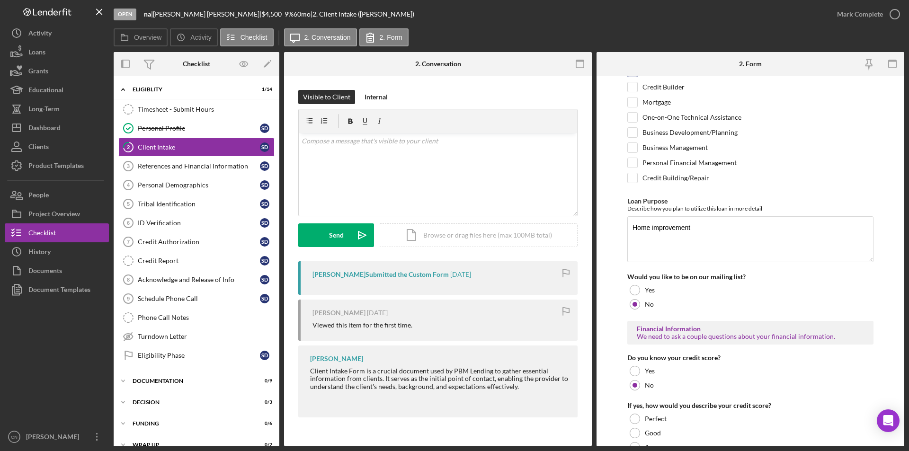
scroll to position [379, 0]
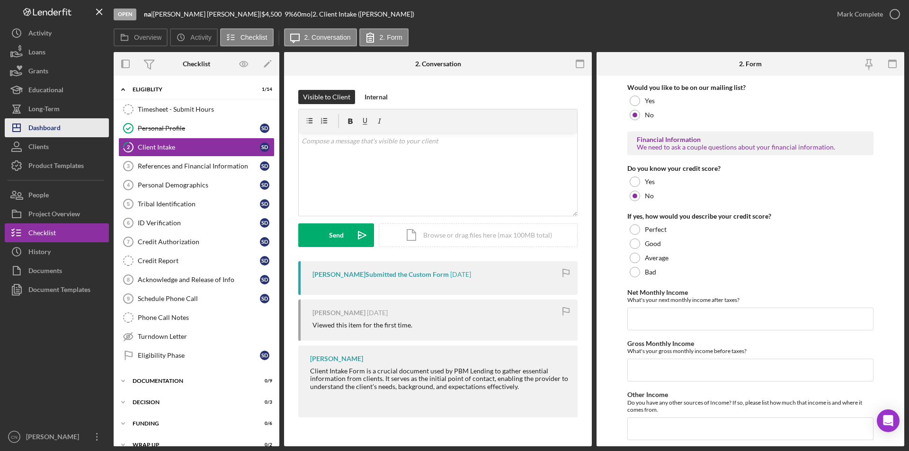
click at [57, 132] on div "Dashboard" at bounding box center [44, 128] width 32 height 21
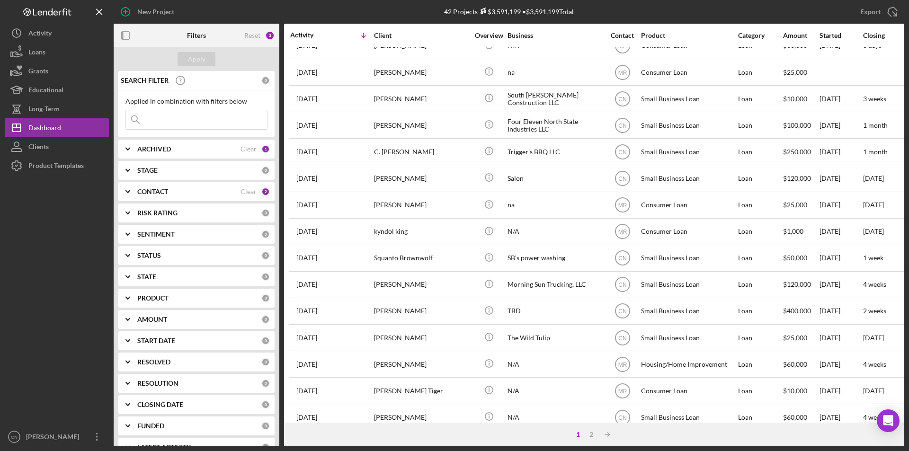
scroll to position [64, 0]
